Goal: Task Accomplishment & Management: Use online tool/utility

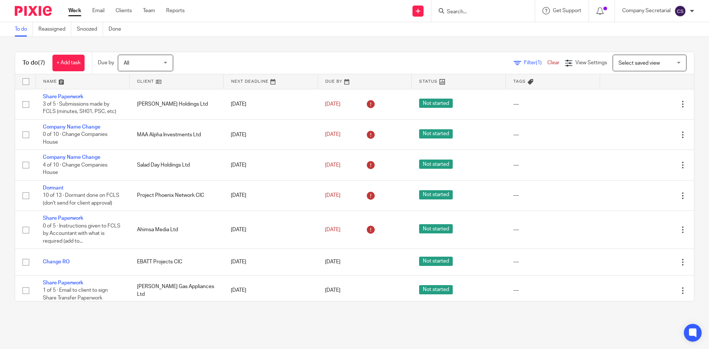
click at [37, 13] on img at bounding box center [33, 11] width 37 height 10
click at [97, 7] on link "Email" at bounding box center [98, 10] width 12 height 7
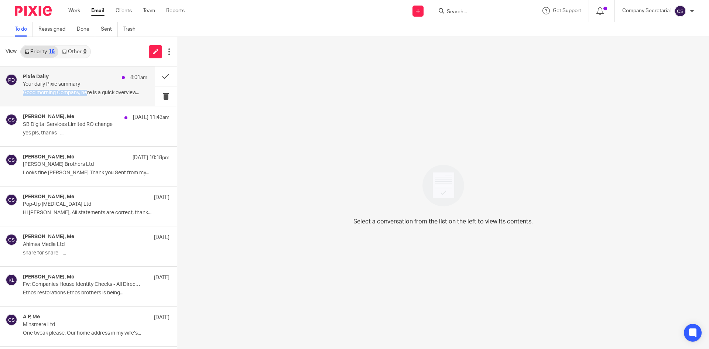
click at [89, 87] on div "Pixie Daily 8:01am Your daily Pixie summary Good morning Company, here is a qui…" at bounding box center [85, 86] width 124 height 25
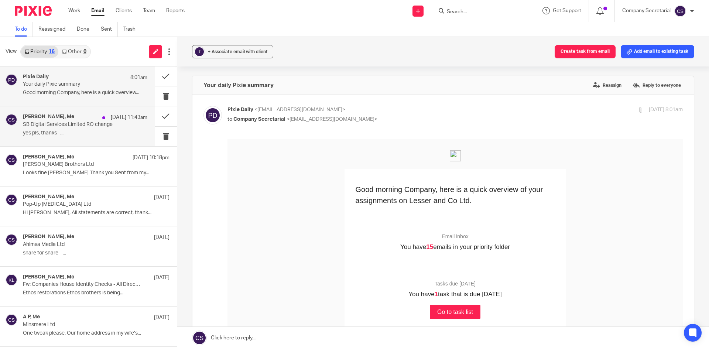
click at [112, 131] on p "yes pls, thanks ..." at bounding box center [85, 133] width 124 height 6
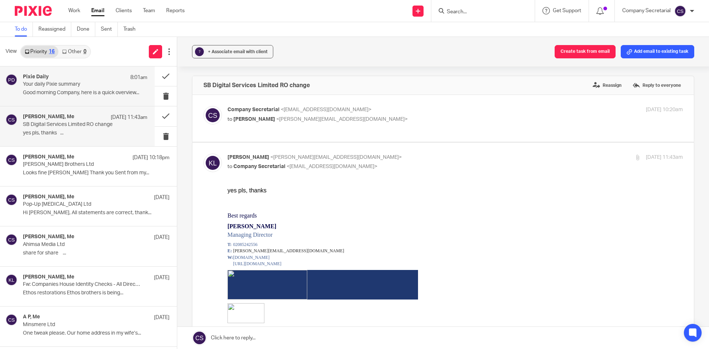
click at [116, 82] on p "Your daily Pixie summary" at bounding box center [73, 84] width 100 height 6
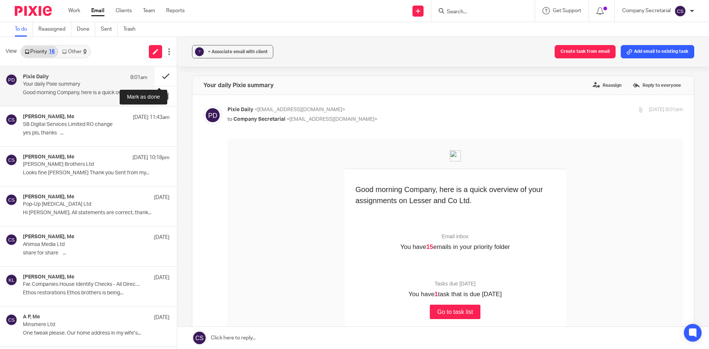
click at [155, 73] on button at bounding box center [166, 76] width 22 height 20
